Goal: Navigation & Orientation: Go to known website

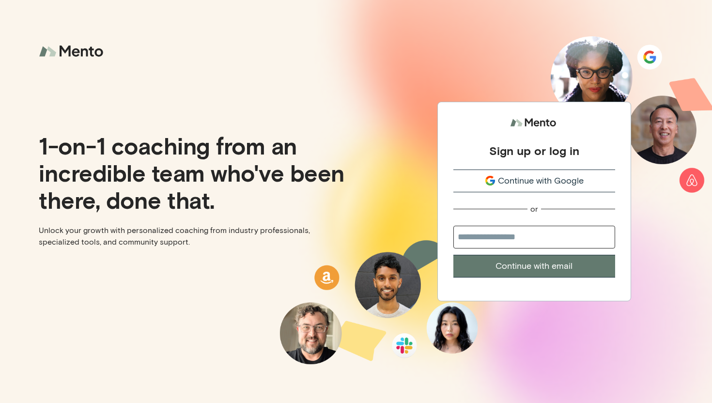
click at [522, 181] on span "Continue with Google" at bounding box center [541, 180] width 86 height 13
click at [509, 180] on span "Continue with Google" at bounding box center [541, 180] width 86 height 13
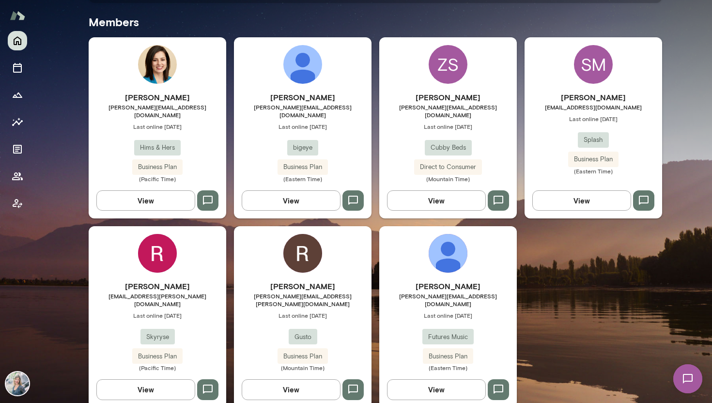
scroll to position [288, 0]
